Goal: Information Seeking & Learning: Find contact information

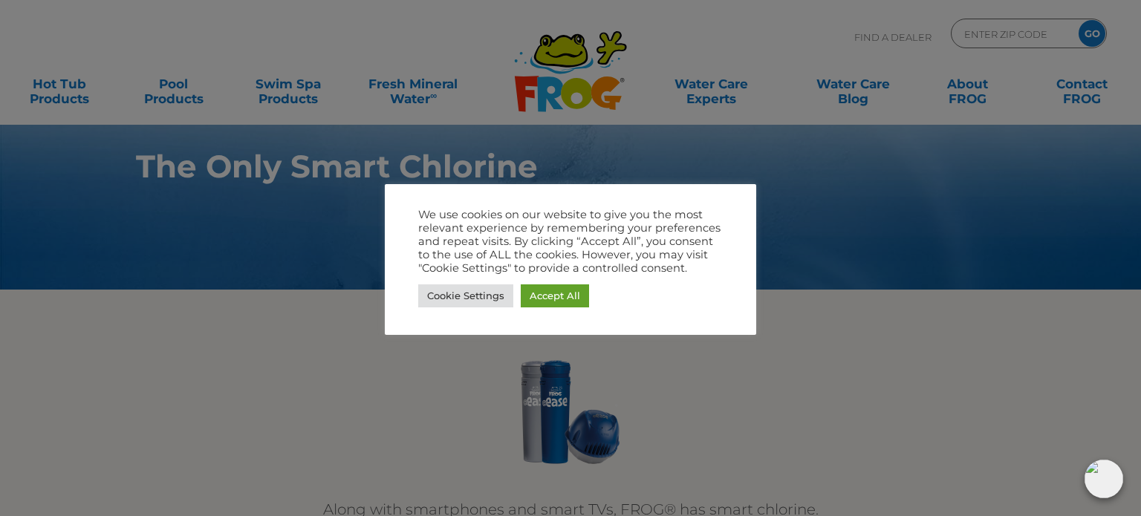
click at [76, 88] on div at bounding box center [570, 258] width 1141 height 516
click at [544, 293] on link "Accept All" at bounding box center [555, 296] width 68 height 23
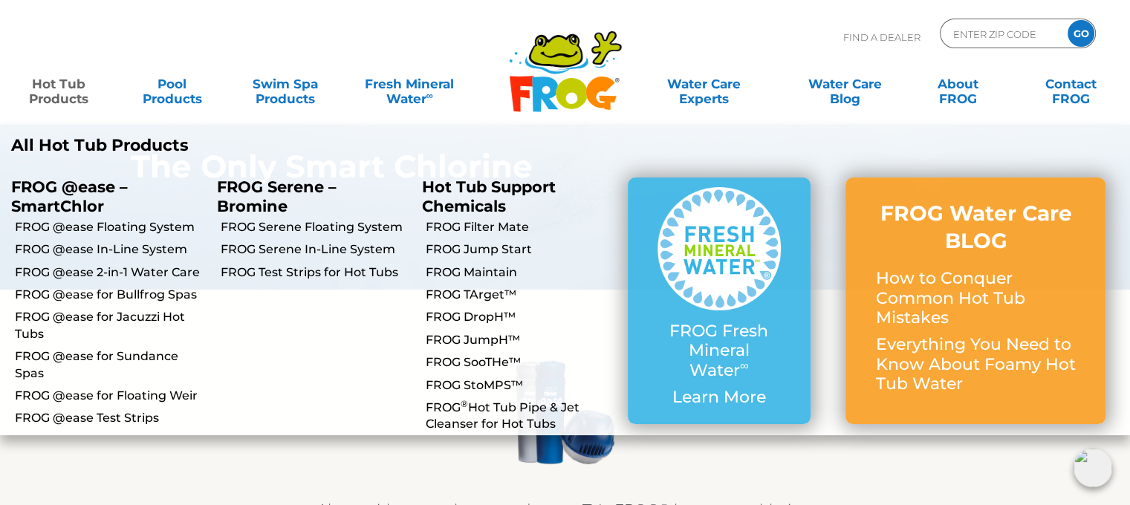
click at [52, 91] on link "Hot Tub Products" at bounding box center [59, 84] width 88 height 30
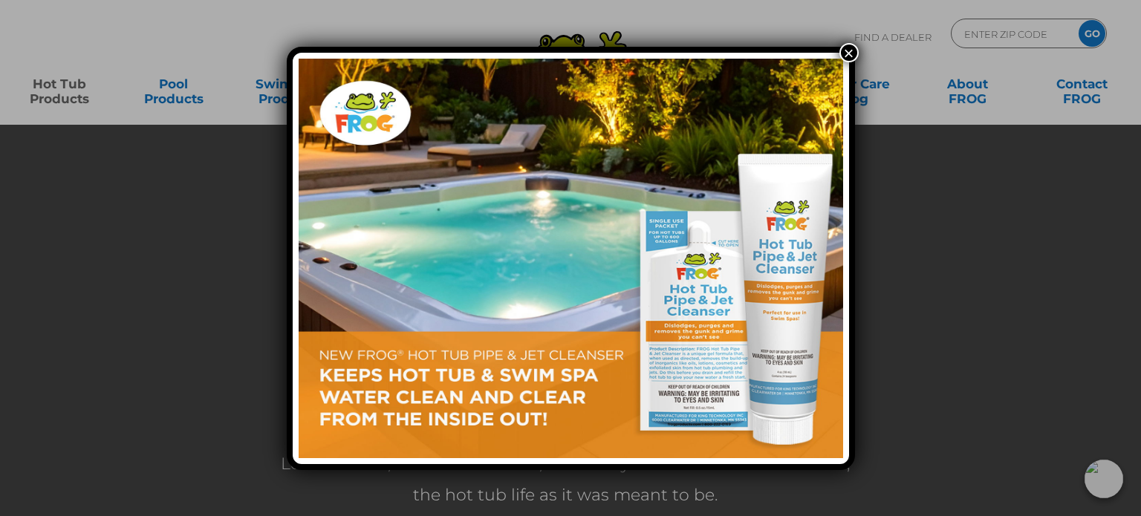
click at [853, 48] on button "×" at bounding box center [848, 52] width 19 height 19
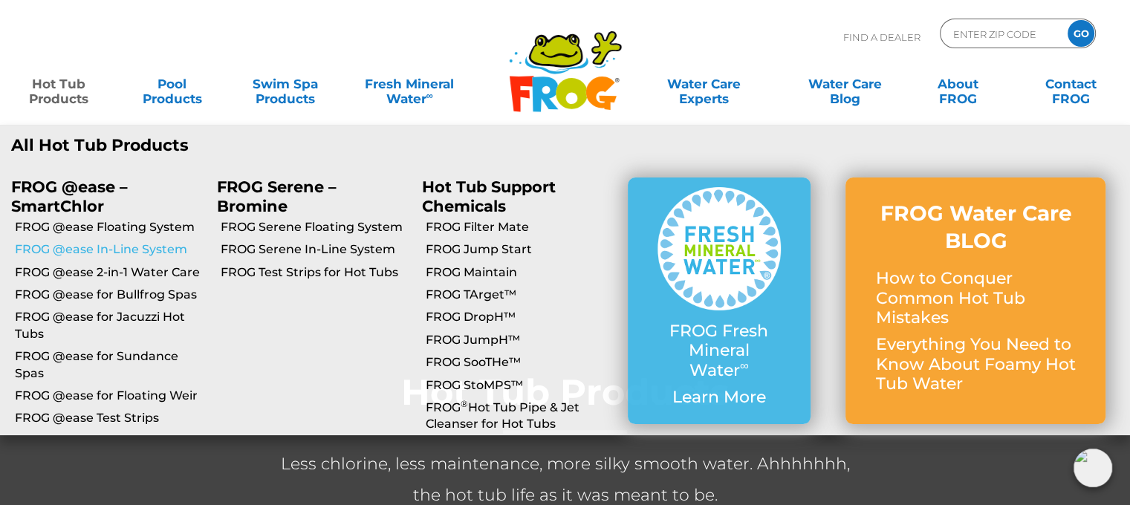
click at [71, 254] on link "FROG @ease In-Line System" at bounding box center [110, 249] width 191 height 16
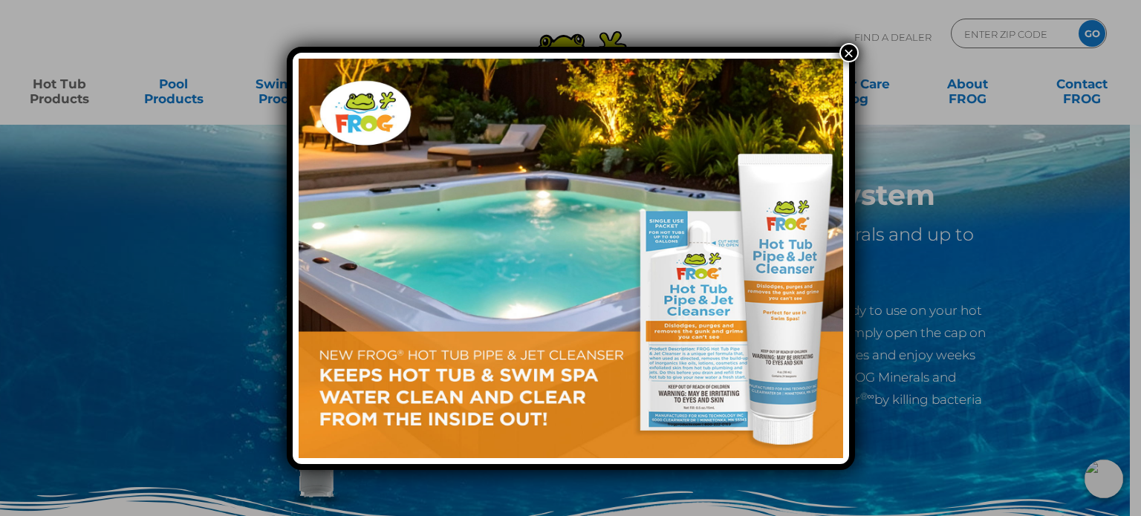
click at [848, 51] on button "×" at bounding box center [848, 52] width 19 height 19
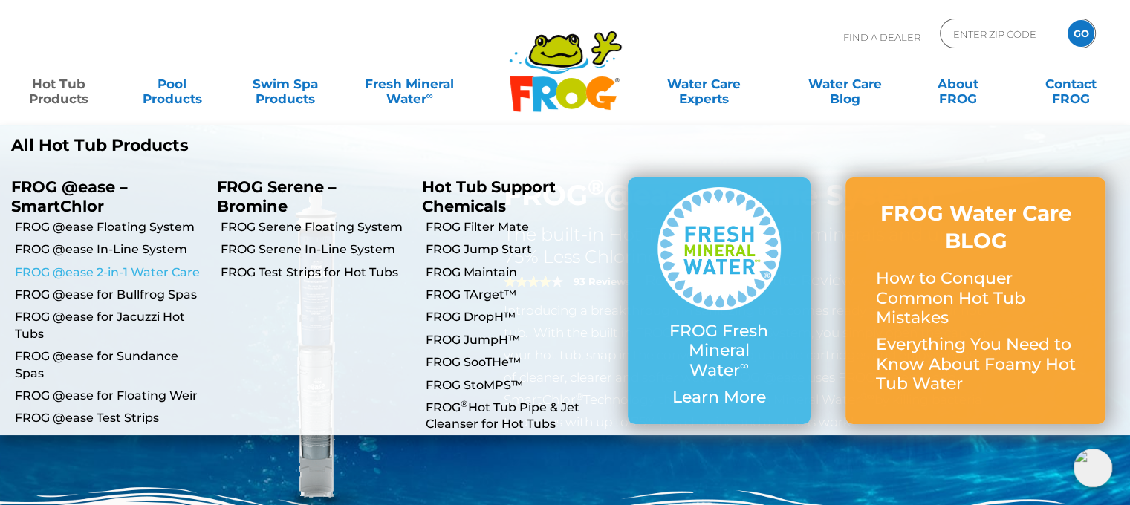
click at [76, 269] on link "FROG @ease 2-in-1 Water Care" at bounding box center [110, 272] width 191 height 16
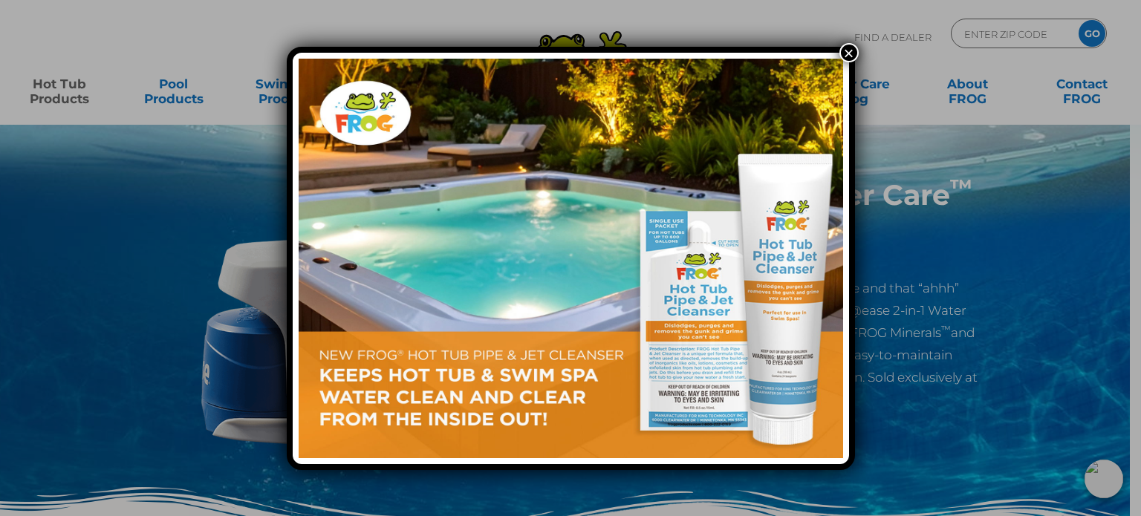
click at [843, 52] on button "×" at bounding box center [848, 52] width 19 height 19
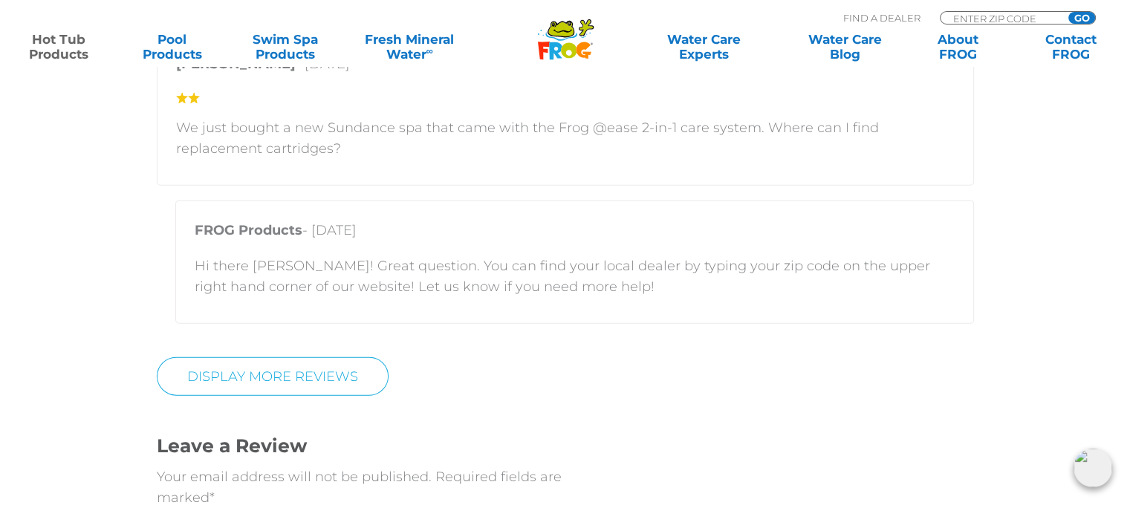
scroll to position [3194, 0]
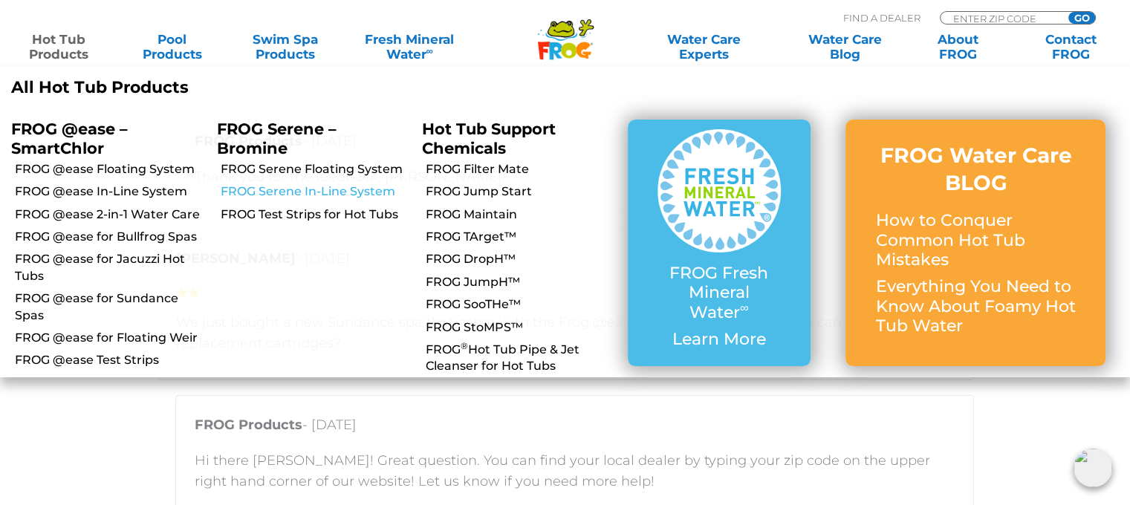
click at [290, 192] on link "FROG Serene In-Line System" at bounding box center [316, 191] width 191 height 16
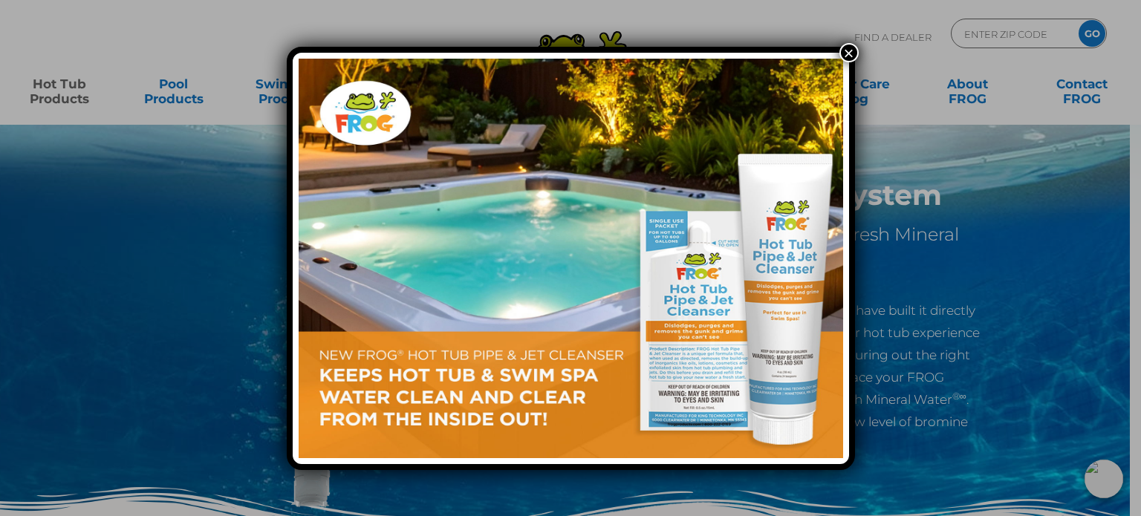
click at [856, 50] on button "×" at bounding box center [848, 52] width 19 height 19
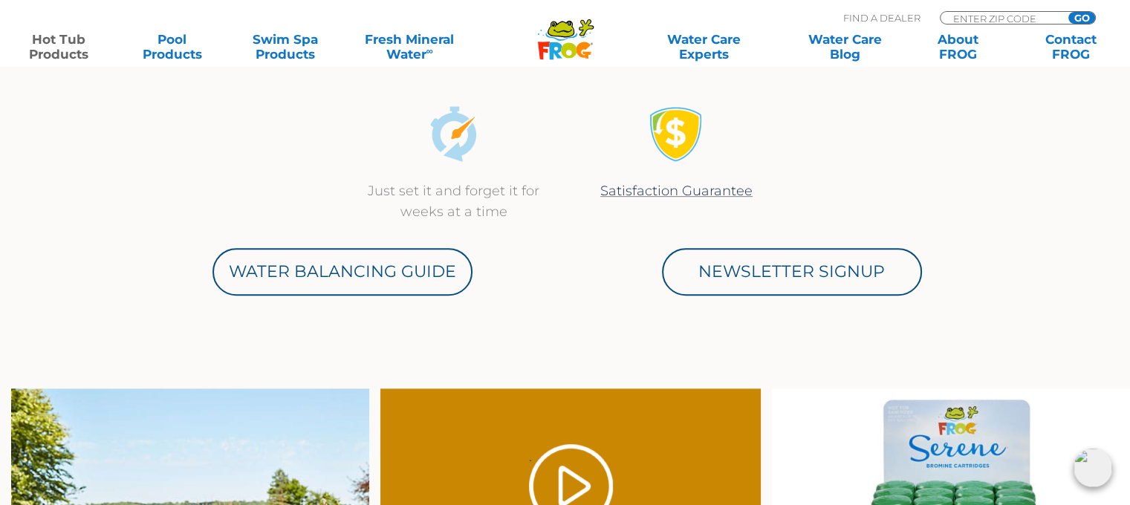
scroll to position [743, 0]
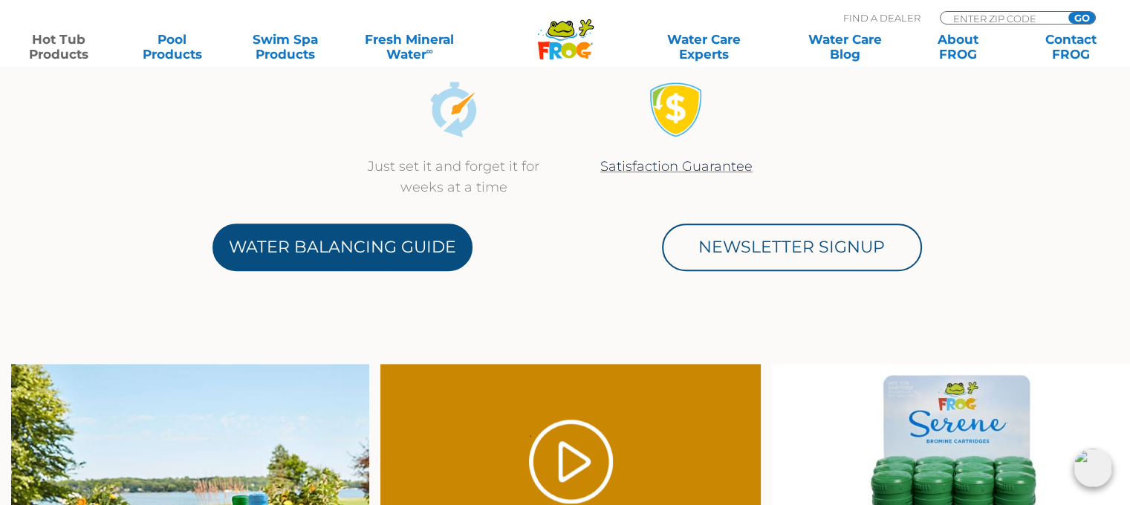
click at [292, 248] on link "Water Balancing Guide" at bounding box center [342, 248] width 260 height 48
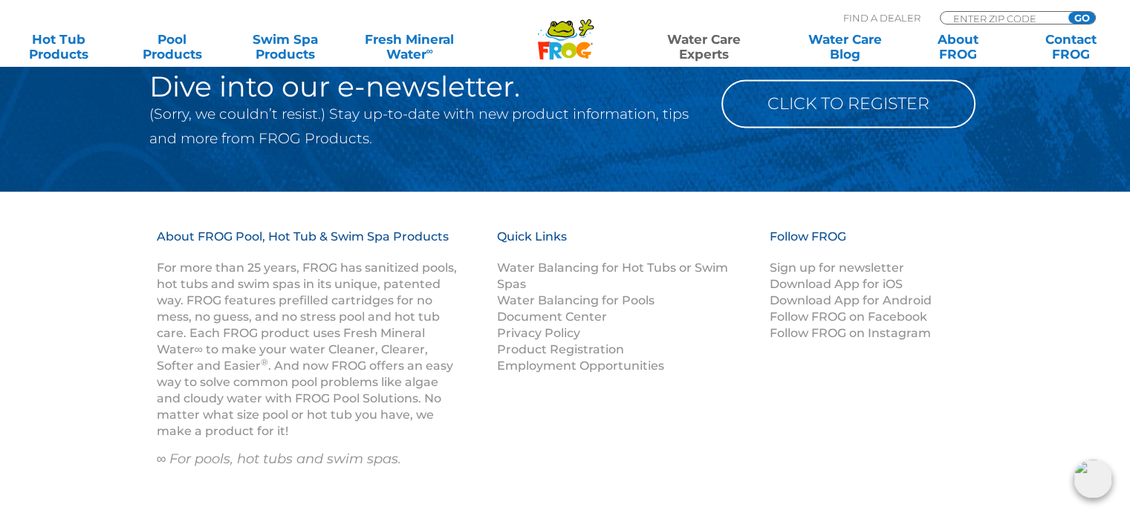
scroll to position [1709, 0]
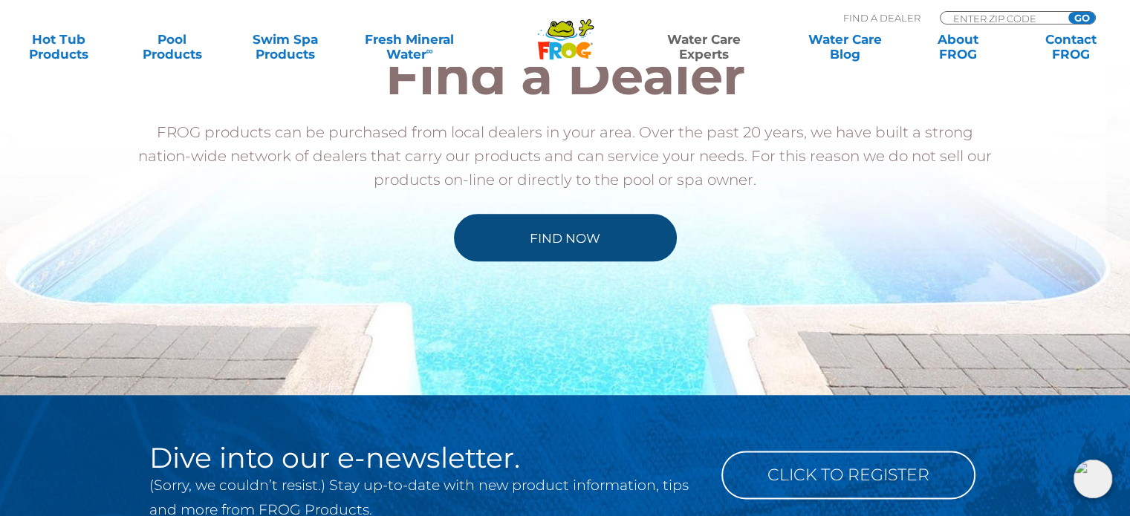
click at [529, 243] on link "Find Now" at bounding box center [565, 238] width 223 height 48
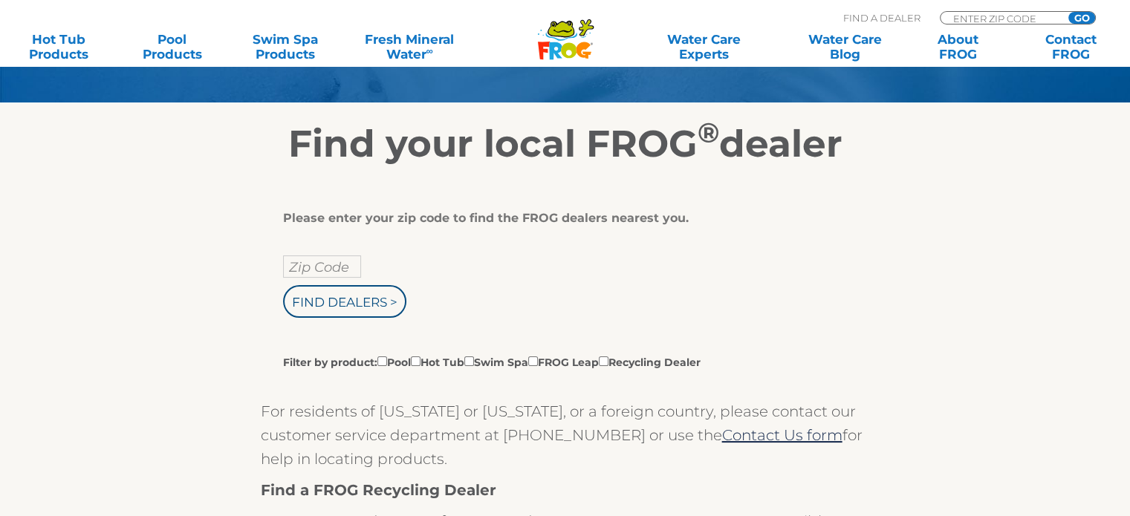
scroll to position [223, 0]
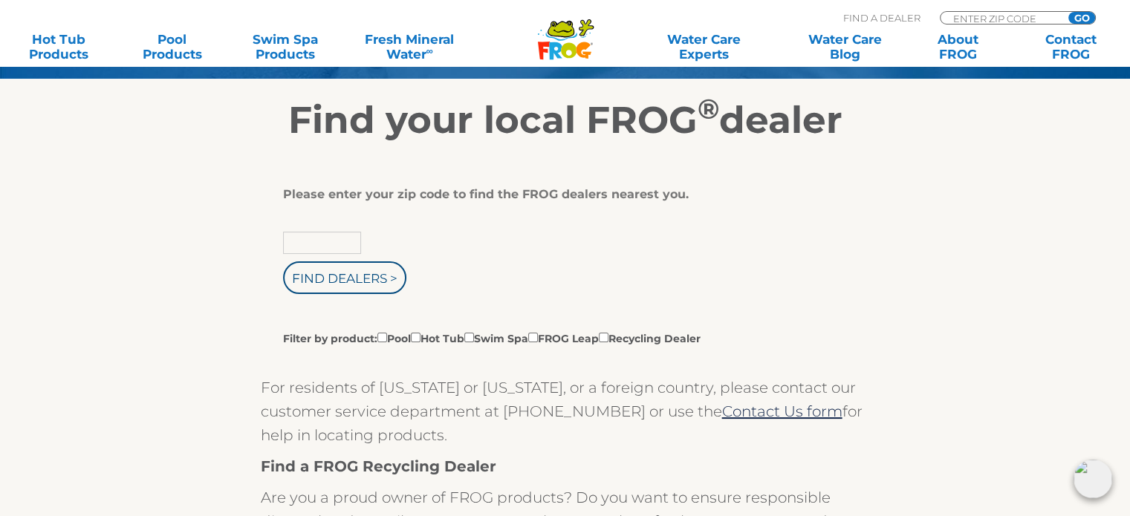
click at [327, 241] on input "text" at bounding box center [322, 243] width 78 height 22
type input "98370"
click at [335, 279] on input "Find Dealers >" at bounding box center [344, 278] width 123 height 33
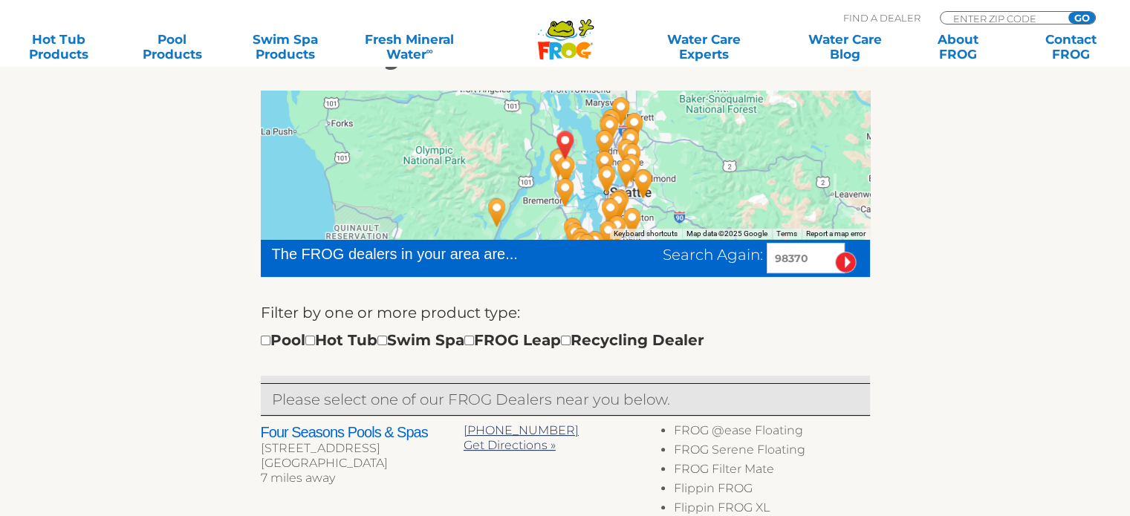
scroll to position [297, 0]
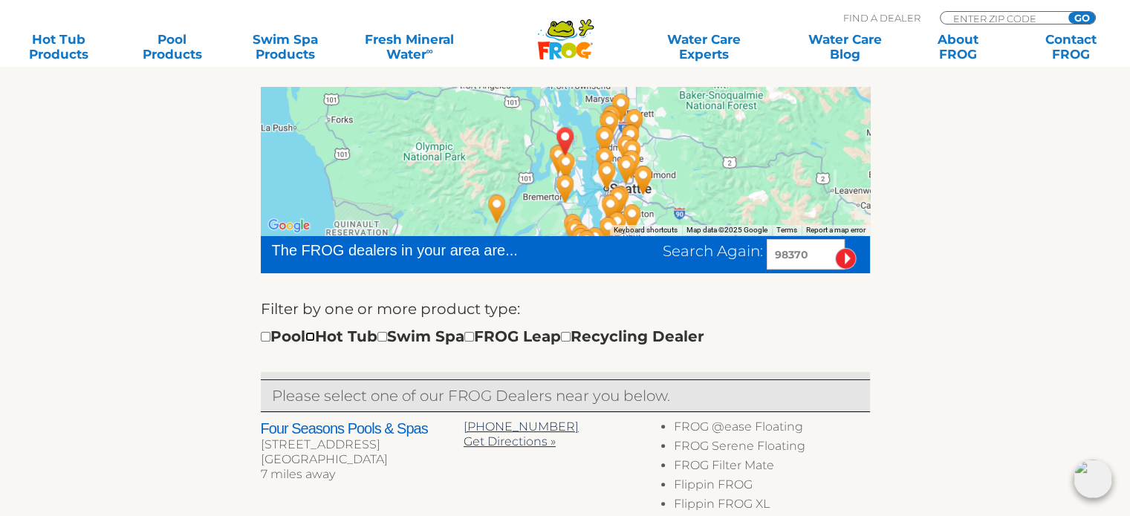
click at [315, 337] on input "checkbox" at bounding box center [310, 337] width 10 height 10
checkbox input "true"
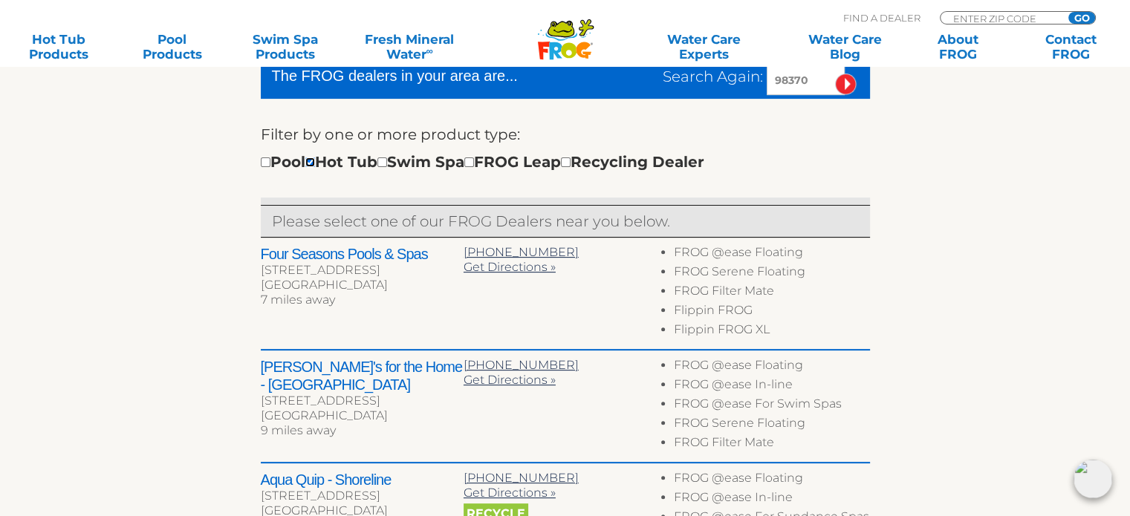
scroll to position [520, 0]
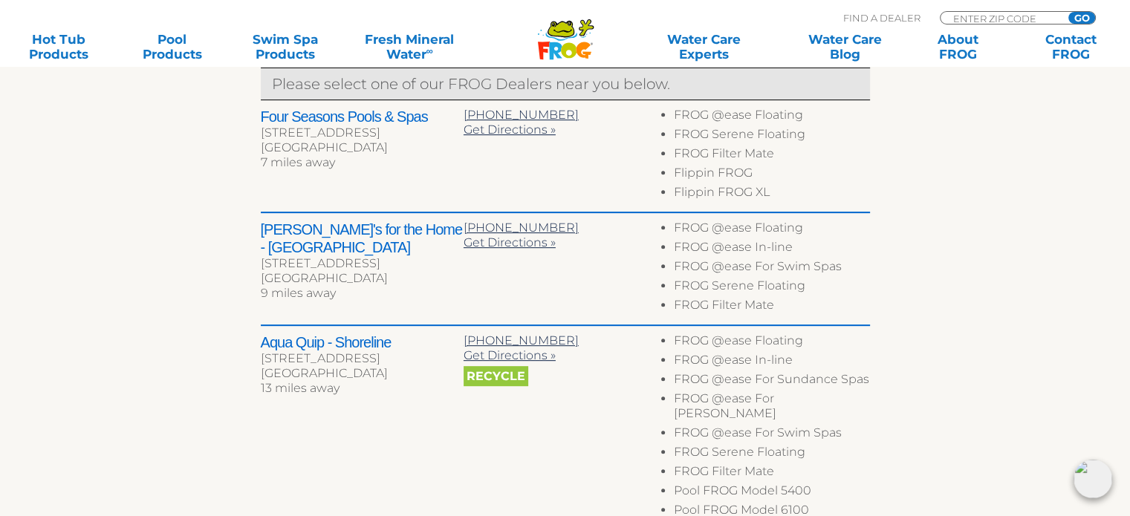
scroll to position [606, 0]
